Goal: Task Accomplishment & Management: Complete application form

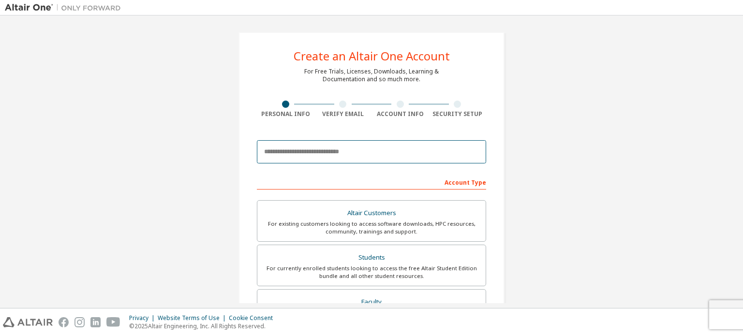
drag, startPoint x: 318, startPoint y: 156, endPoint x: 308, endPoint y: 155, distance: 10.2
click at [318, 156] on input "email" at bounding box center [371, 151] width 229 height 23
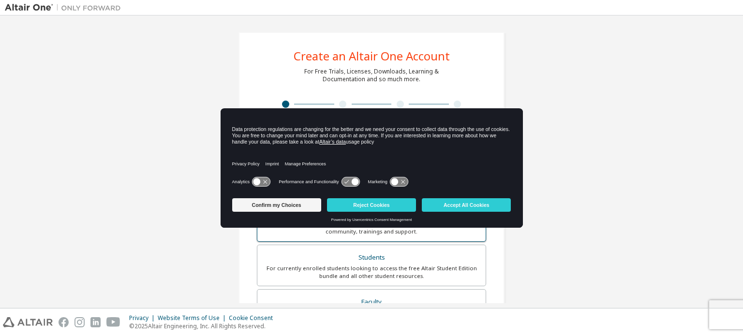
drag, startPoint x: 283, startPoint y: 102, endPoint x: 265, endPoint y: 206, distance: 105.5
click at [265, 206] on button "Confirm my Choices" at bounding box center [276, 205] width 89 height 14
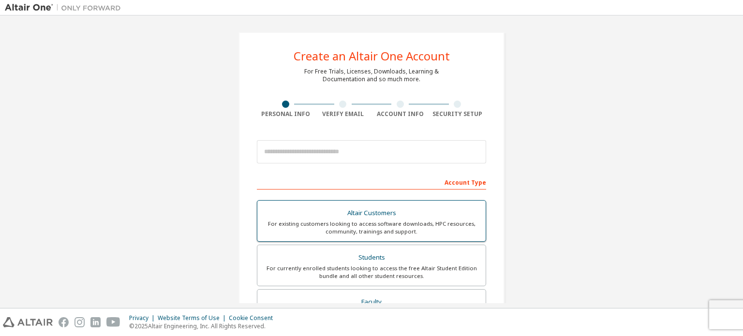
click at [265, 207] on div "Altair Customers" at bounding box center [371, 214] width 217 height 14
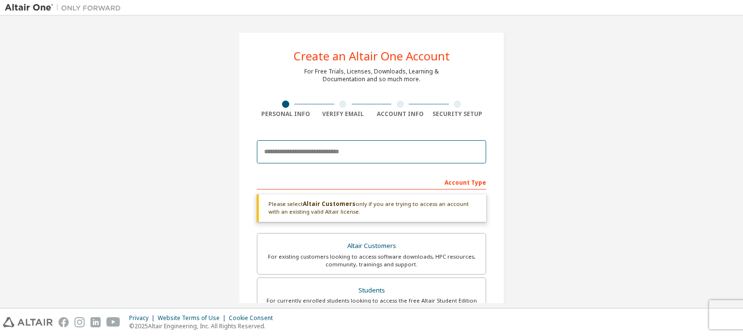
click at [314, 147] on input "email" at bounding box center [371, 151] width 229 height 23
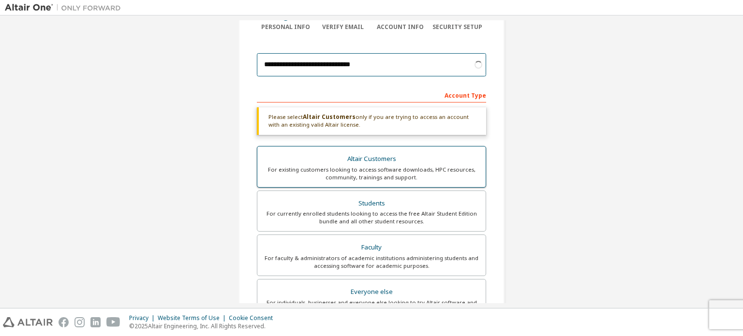
scroll to position [129, 0]
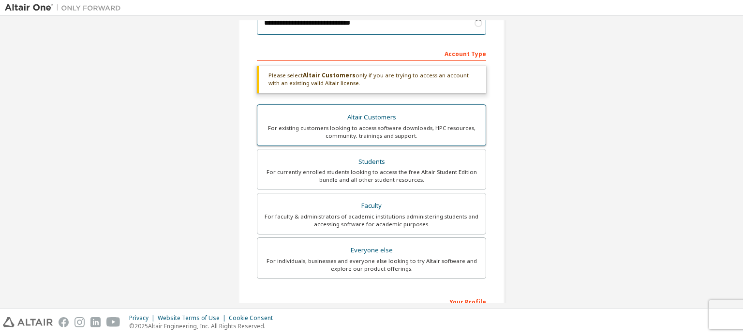
type input "**********"
click at [298, 108] on label "Altair Customers For existing customers looking to access software downloads, H…" at bounding box center [371, 126] width 229 height 42
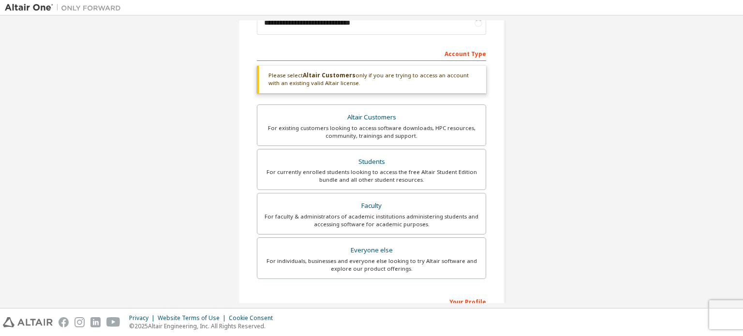
click at [263, 85] on div "Please select Altair Customers only if you are trying to access an account with…" at bounding box center [371, 80] width 229 height 28
click at [288, 72] on div "Please select Altair Customers only if you are trying to access an account with…" at bounding box center [371, 80] width 229 height 28
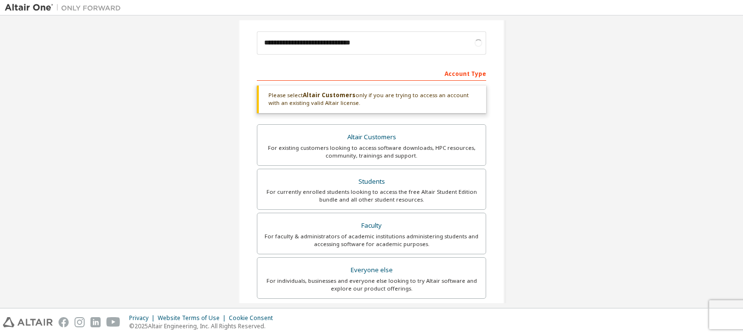
scroll to position [64, 0]
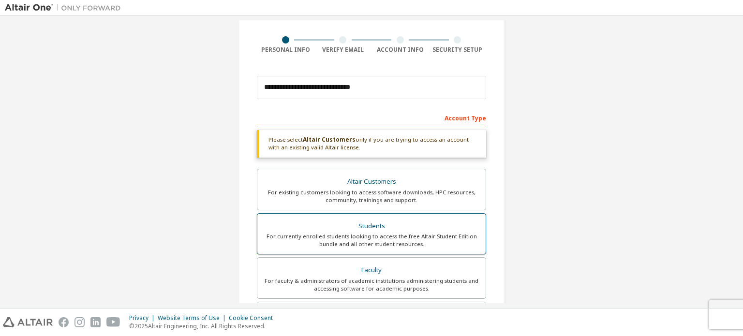
click at [385, 236] on div "For currently enrolled students looking to access the free Altair Student Editi…" at bounding box center [371, 240] width 217 height 15
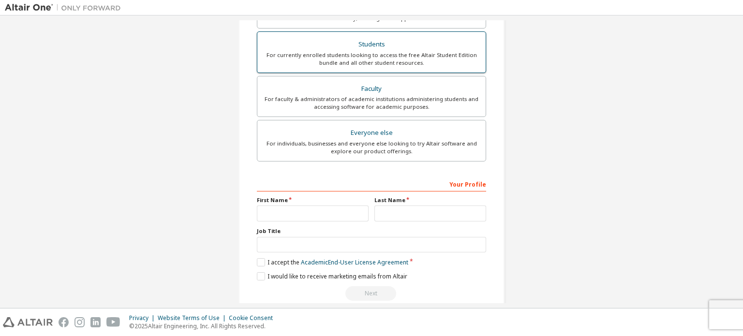
scroll to position [227, 0]
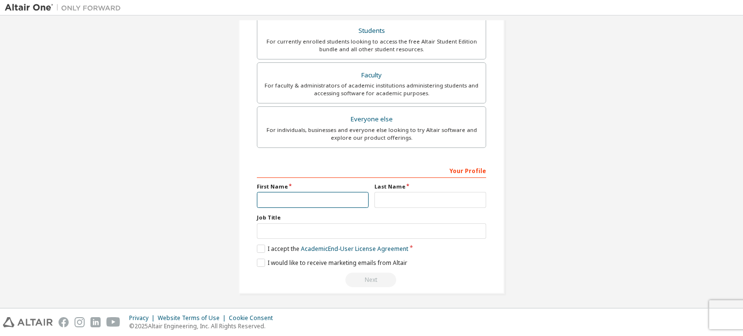
click at [312, 201] on input "text" at bounding box center [313, 200] width 112 height 16
type input "*"
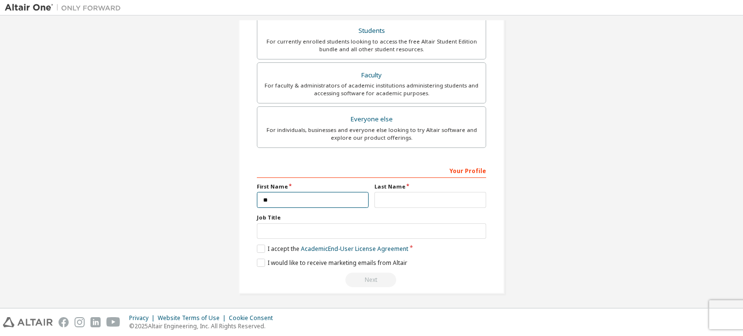
type input "*"
type input "****"
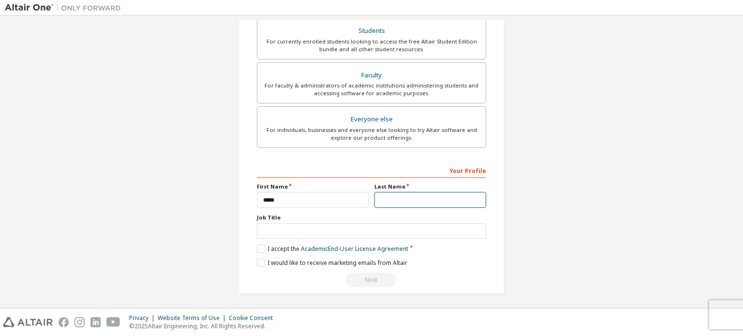
click at [404, 195] on input "text" at bounding box center [431, 200] width 112 height 16
type input "****"
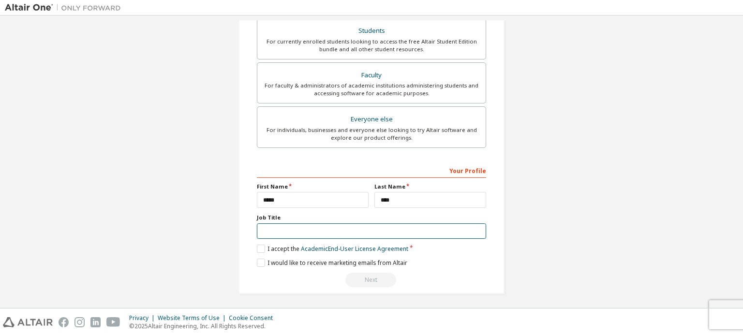
click at [343, 227] on input "text" at bounding box center [371, 232] width 229 height 16
type input "*******"
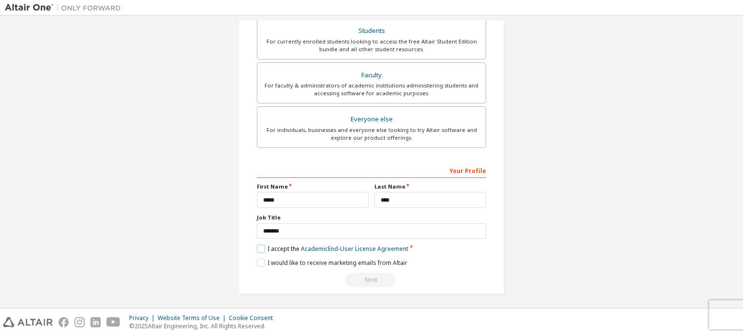
click at [258, 247] on label "I accept the Academic End-User License Agreement" at bounding box center [333, 249] width 152 height 8
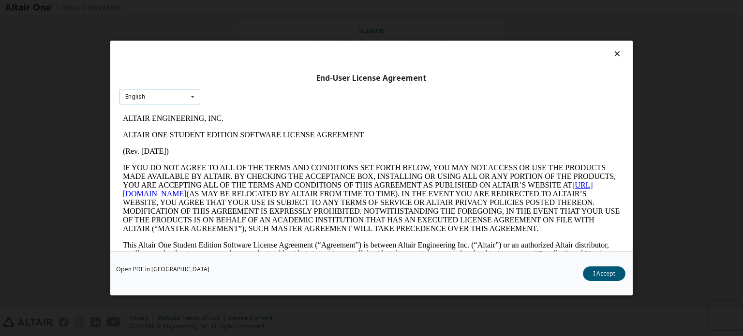
click at [178, 95] on div "English English" at bounding box center [159, 97] width 81 height 16
click at [177, 108] on div "English" at bounding box center [160, 111] width 80 height 15
click at [606, 277] on button "I Accept" at bounding box center [604, 274] width 43 height 15
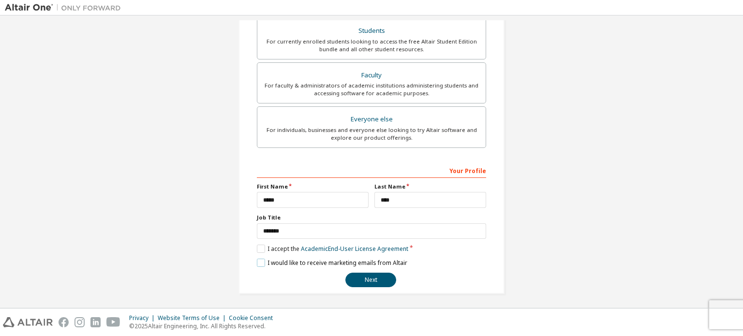
click at [263, 262] on label "I would like to receive marketing emails from Altair" at bounding box center [332, 263] width 151 height 8
click at [370, 276] on button "Next" at bounding box center [371, 280] width 51 height 15
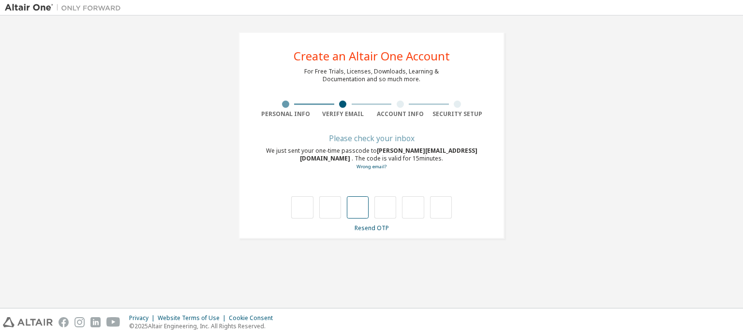
type input "*"
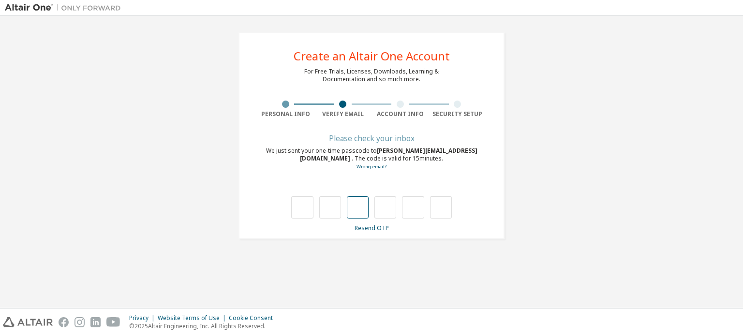
type input "*"
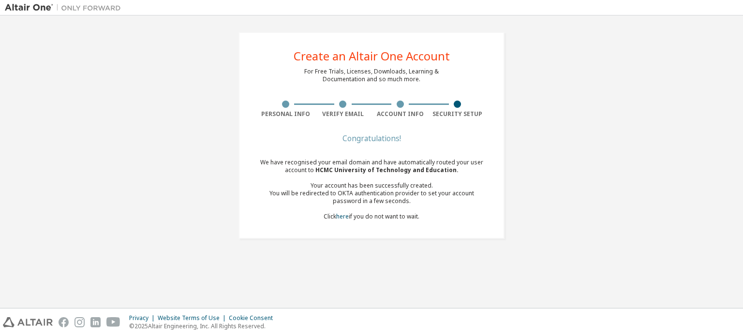
click at [372, 136] on div "Congratulations!" at bounding box center [371, 139] width 229 height 6
